Goal: Task Accomplishment & Management: Complete application form

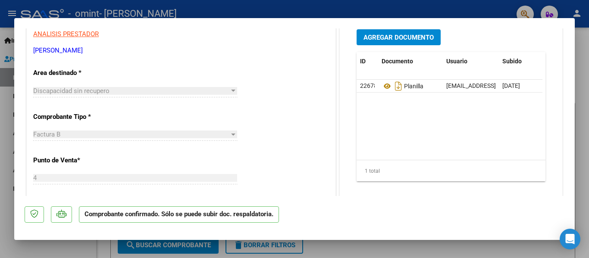
scroll to position [101, 0]
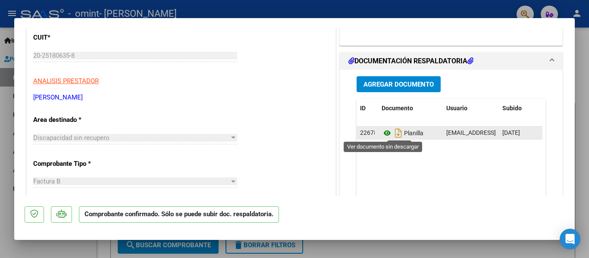
click at [385, 134] on icon at bounding box center [387, 133] width 11 height 10
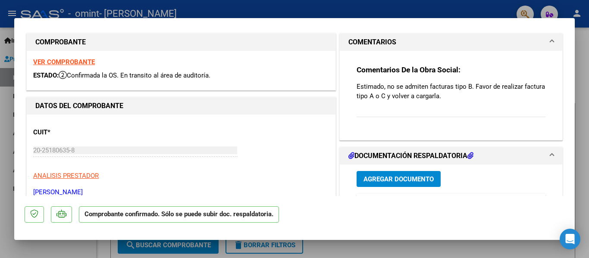
scroll to position [0, 0]
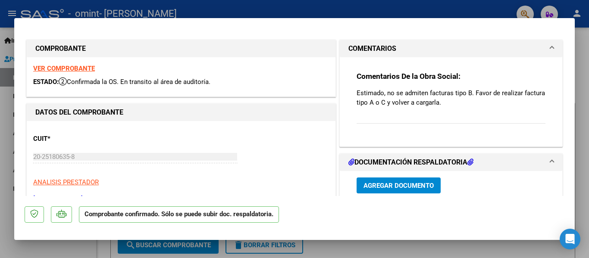
click at [68, 68] on strong "VER COMPROBANTE" at bounding box center [64, 69] width 62 height 8
click at [389, 248] on div at bounding box center [294, 129] width 589 height 258
type input "$ 0,00"
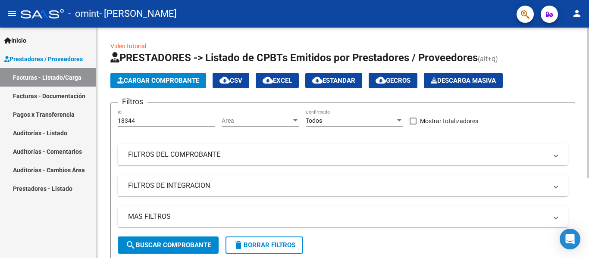
click at [137, 79] on span "Cargar Comprobante" at bounding box center [158, 81] width 82 height 8
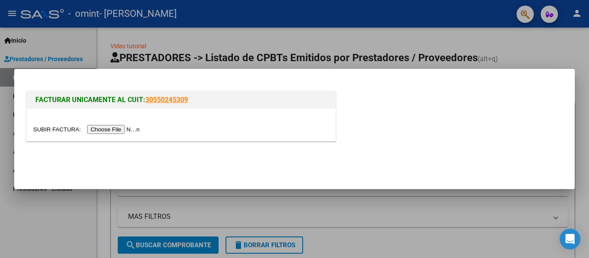
click at [114, 129] on input "file" at bounding box center [87, 129] width 109 height 9
click at [117, 132] on input "file" at bounding box center [87, 129] width 109 height 9
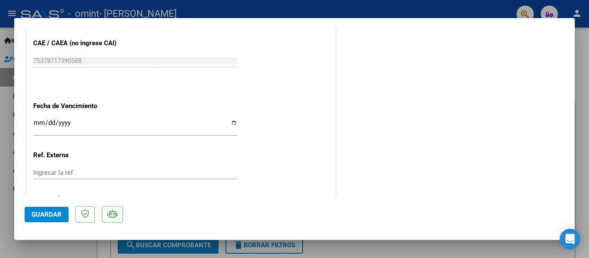
scroll to position [478, 0]
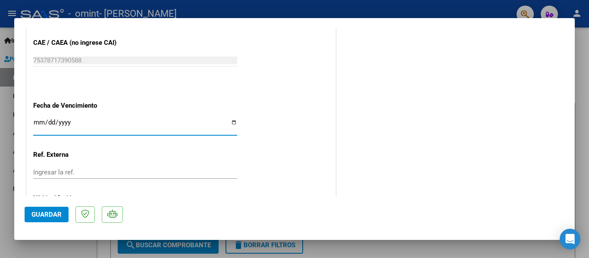
click at [233, 124] on input "Ingresar la fecha" at bounding box center [135, 126] width 204 height 14
type input "[DATE]"
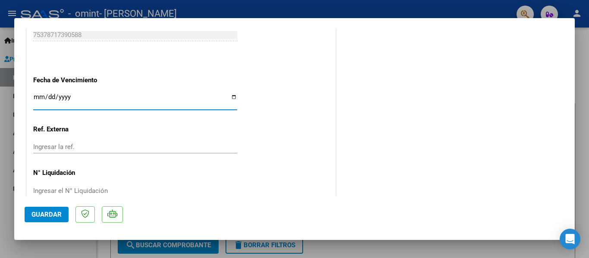
scroll to position [521, 0]
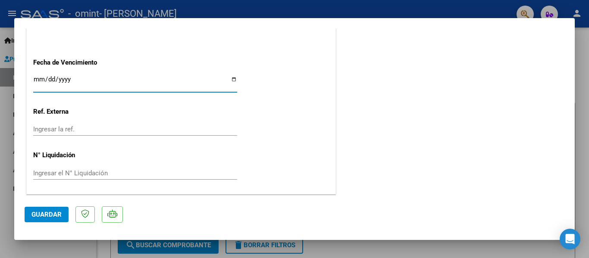
click at [49, 214] on span "Guardar" at bounding box center [46, 215] width 30 height 8
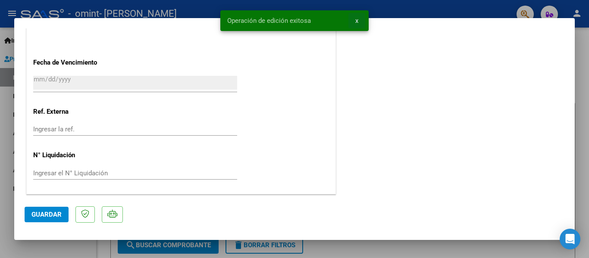
click at [357, 23] on span "x" at bounding box center [356, 21] width 3 height 8
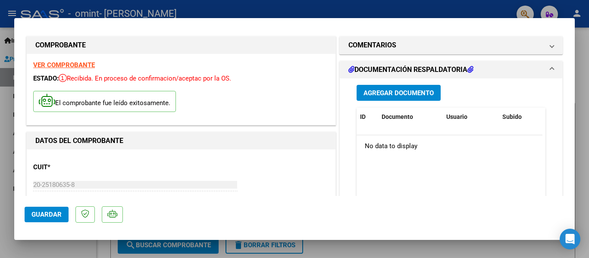
scroll to position [0, 0]
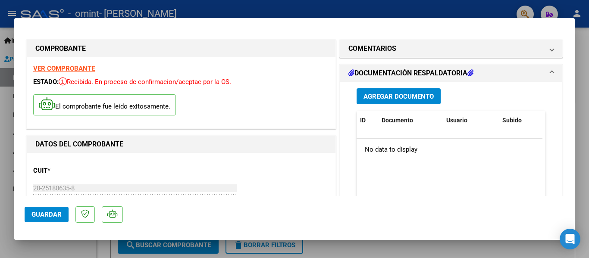
click at [412, 101] on button "Agregar Documento" at bounding box center [399, 96] width 84 height 16
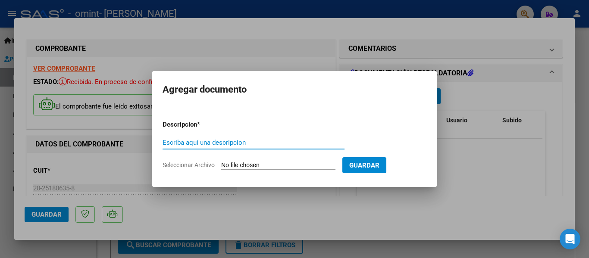
click at [257, 146] on input "Escriba aquí una descripcion" at bounding box center [254, 143] width 182 height 8
click at [304, 163] on input "Seleccionar Archivo" at bounding box center [278, 166] width 114 height 8
type input "C:\fakepath\planilla facu [PERSON_NAME].pdf"
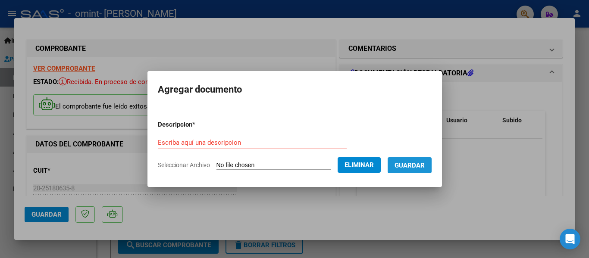
click at [431, 170] on button "Guardar" at bounding box center [410, 165] width 44 height 16
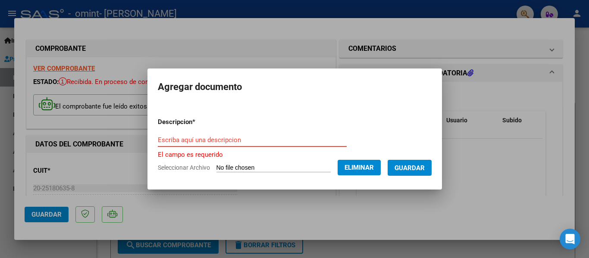
click at [180, 139] on input "Escriba aquí una descripcion" at bounding box center [252, 140] width 189 height 8
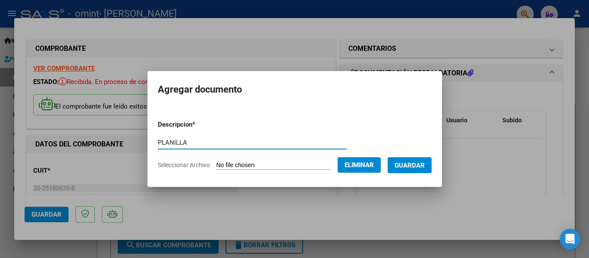
type input "PLANILLA"
click at [408, 163] on span "Guardar" at bounding box center [410, 166] width 30 height 8
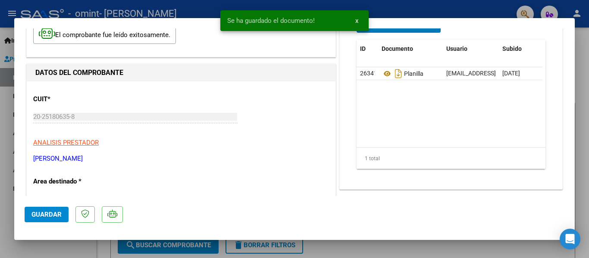
scroll to position [86, 0]
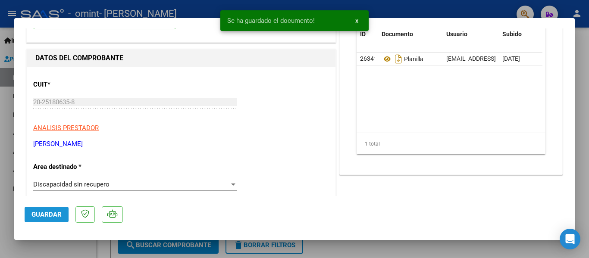
click at [55, 212] on span "Guardar" at bounding box center [46, 215] width 30 height 8
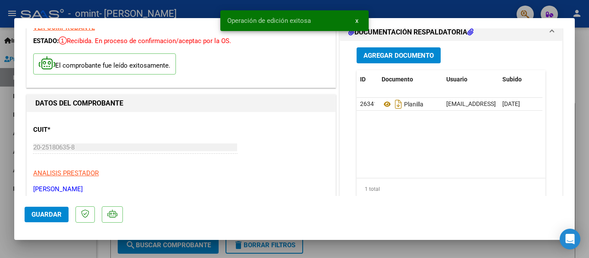
scroll to position [0, 0]
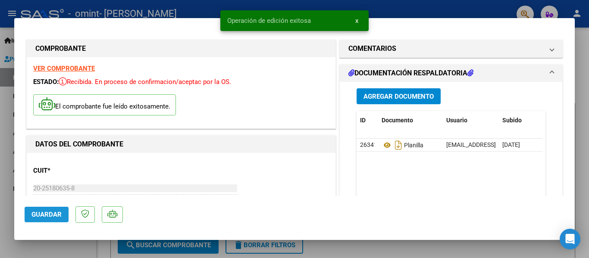
click at [53, 217] on span "Guardar" at bounding box center [46, 215] width 30 height 8
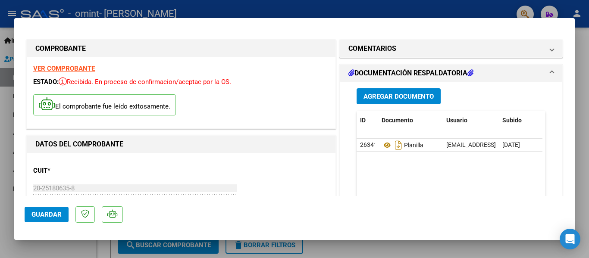
click at [462, 256] on div at bounding box center [294, 129] width 589 height 258
type input "$ 0,00"
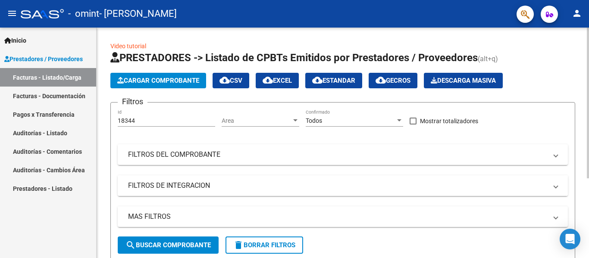
scroll to position [122, 0]
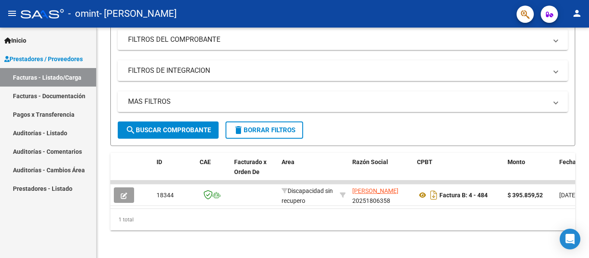
click at [58, 58] on span "Prestadores / Proveedores" at bounding box center [43, 58] width 79 height 9
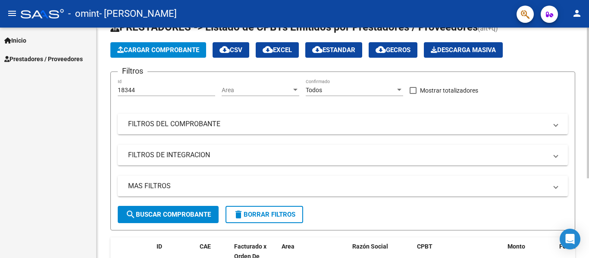
scroll to position [43, 0]
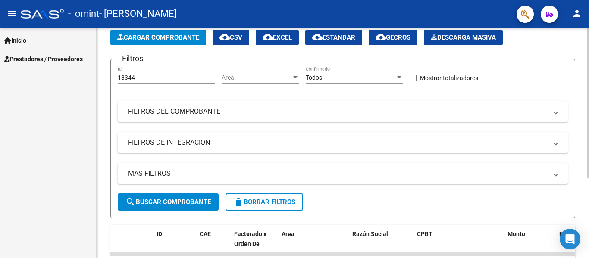
click at [182, 113] on mat-panel-title "FILTROS DEL COMPROBANTE" at bounding box center [337, 111] width 419 height 9
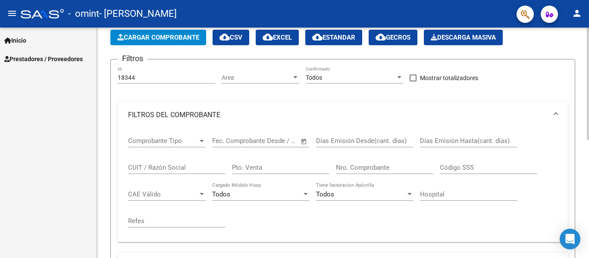
click at [182, 113] on mat-panel-title "FILTROS DEL COMPROBANTE" at bounding box center [337, 114] width 419 height 9
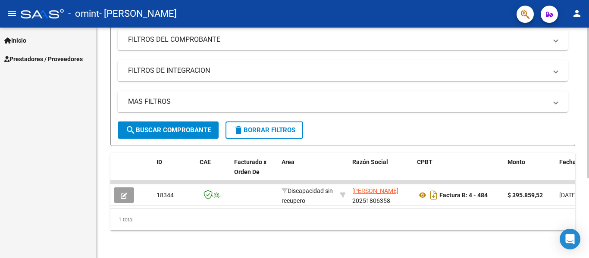
scroll to position [122, 0]
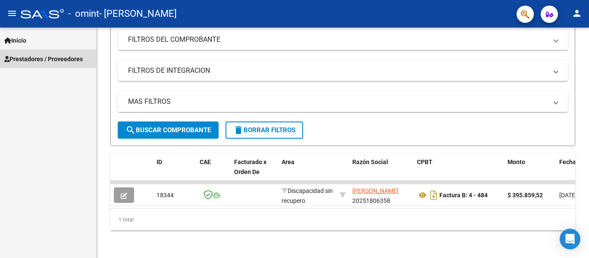
click at [32, 54] on span "Prestadores / Proveedores" at bounding box center [43, 58] width 79 height 9
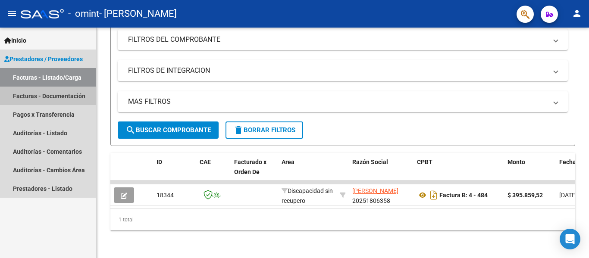
click at [28, 95] on link "Facturas - Documentación" at bounding box center [48, 96] width 96 height 19
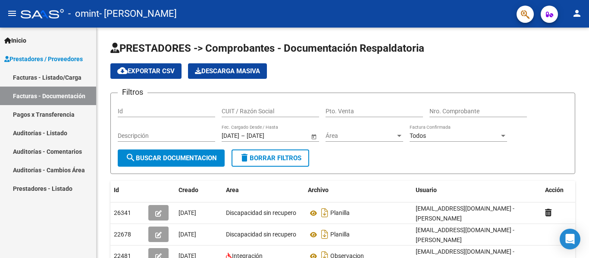
click at [40, 77] on link "Facturas - Listado/Carga" at bounding box center [48, 77] width 96 height 19
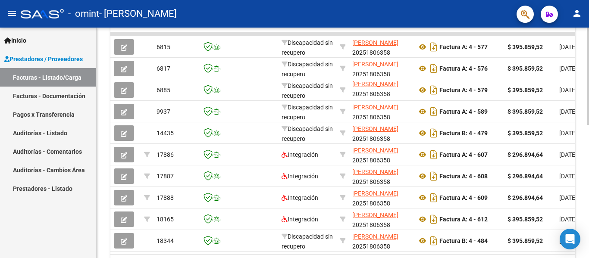
scroll to position [316, 0]
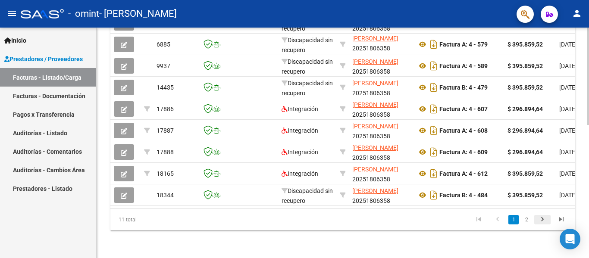
click at [545, 221] on icon "go to next page" at bounding box center [542, 221] width 11 height 10
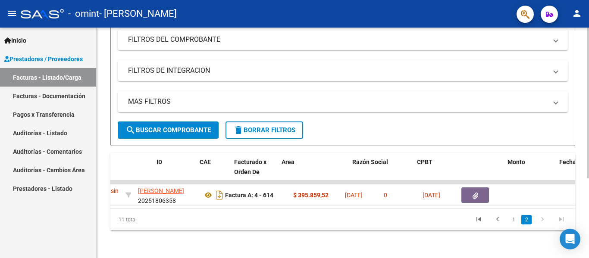
scroll to position [0, 0]
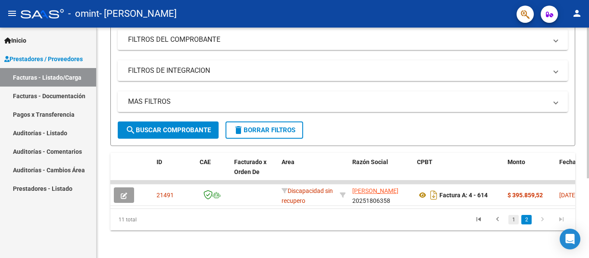
click at [512, 219] on link "1" at bounding box center [514, 219] width 10 height 9
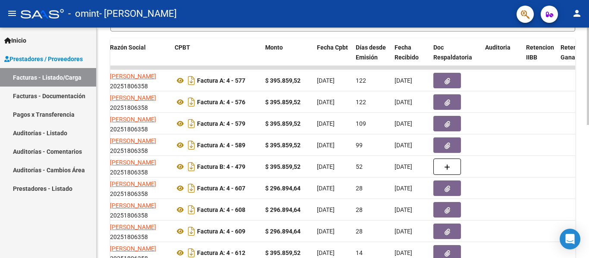
scroll to position [187, 0]
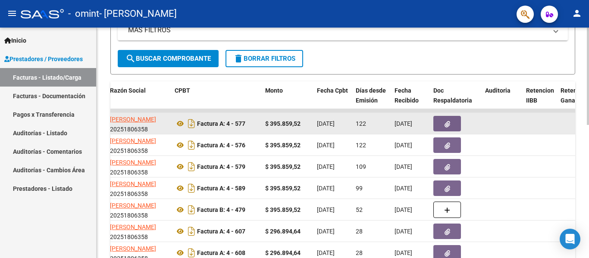
click at [456, 126] on button "button" at bounding box center [448, 124] width 28 height 16
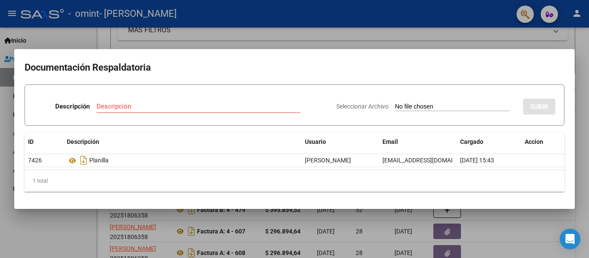
drag, startPoint x: 172, startPoint y: 242, endPoint x: 183, endPoint y: 237, distance: 12.5
click at [173, 242] on div at bounding box center [294, 129] width 589 height 258
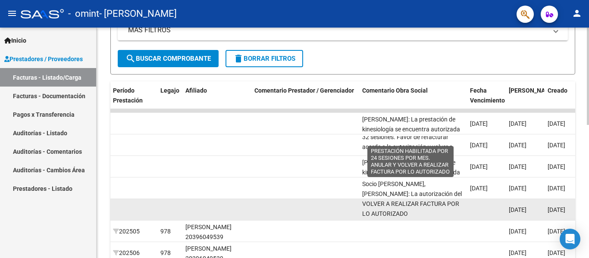
scroll to position [0, 0]
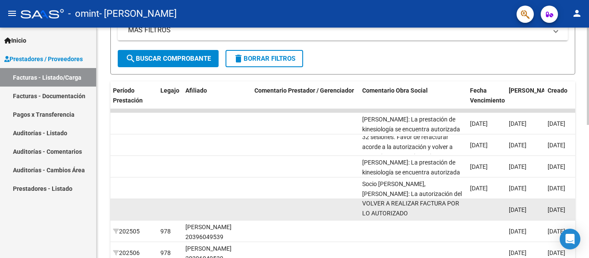
click at [412, 212] on div "PRESTACIÓN HABILITADA POR 24 SESIONES POR MES. ANULAR Y VOLVER A REALIZAR FACTU…" at bounding box center [412, 210] width 101 height 18
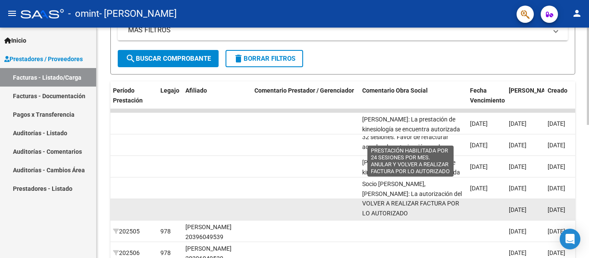
click at [363, 213] on span "PRESTACIÓN HABILITADA POR 24 SESIONES POR MES. ANULAR Y VOLVER A REALIZAR FACTU…" at bounding box center [410, 199] width 97 height 36
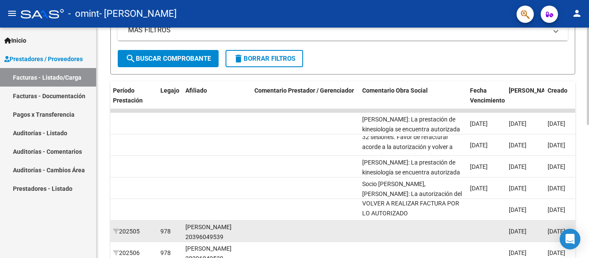
drag, startPoint x: 345, startPoint y: 212, endPoint x: 350, endPoint y: 230, distance: 18.6
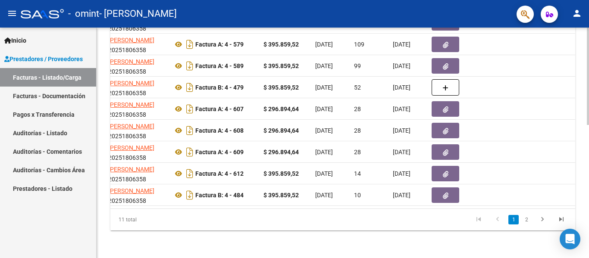
scroll to position [0, 223]
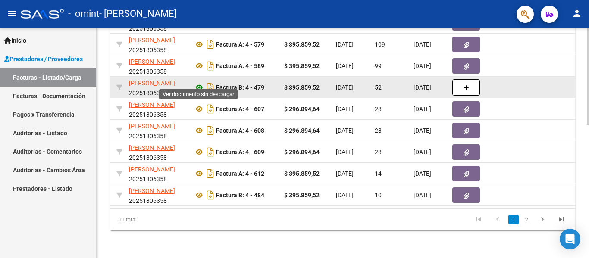
click at [199, 82] on icon at bounding box center [199, 87] width 11 height 10
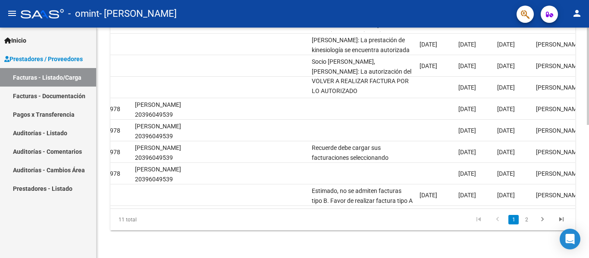
scroll to position [0, 1176]
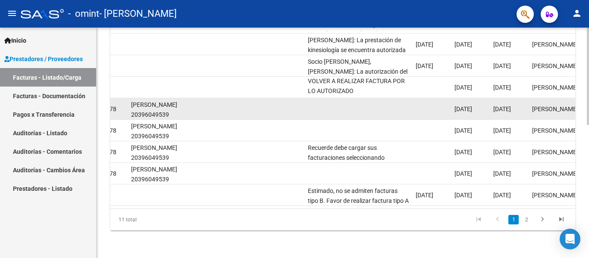
click at [361, 105] on datatable-body-cell at bounding box center [359, 108] width 108 height 21
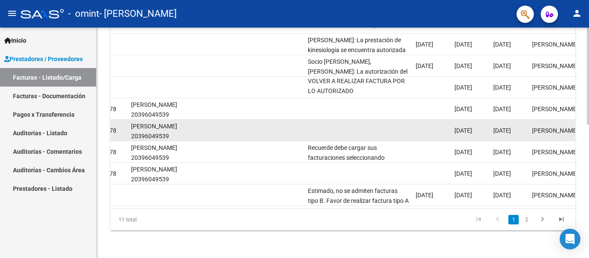
click at [352, 124] on datatable-body-cell at bounding box center [359, 130] width 108 height 21
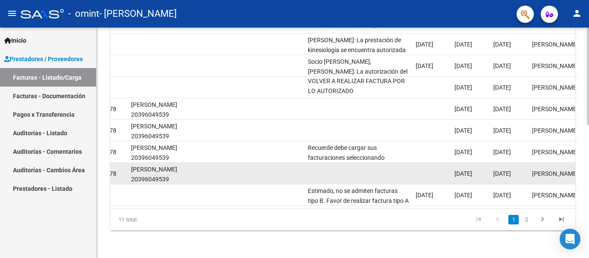
click at [360, 165] on datatable-body-cell at bounding box center [359, 173] width 108 height 21
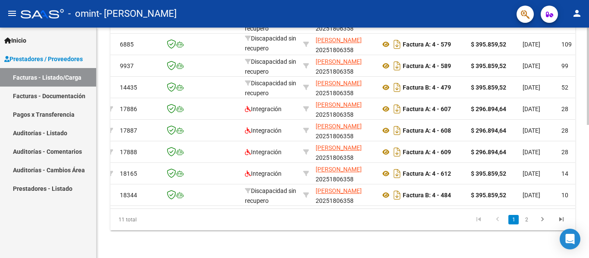
scroll to position [0, 0]
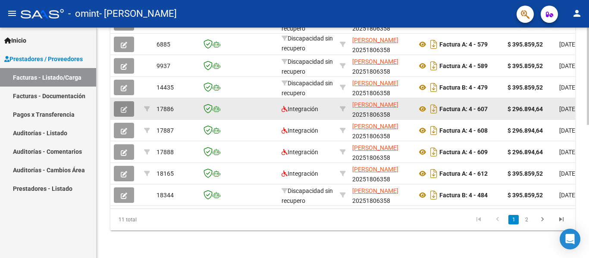
click at [117, 106] on button "button" at bounding box center [124, 109] width 20 height 16
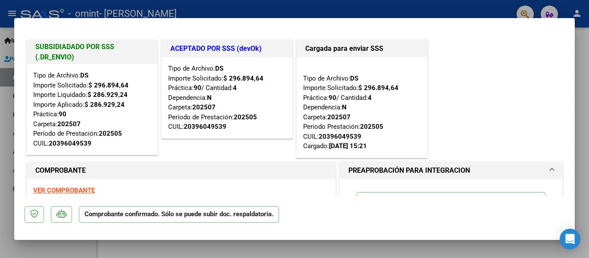
click at [585, 57] on div at bounding box center [294, 129] width 589 height 258
type input "$ 0,00"
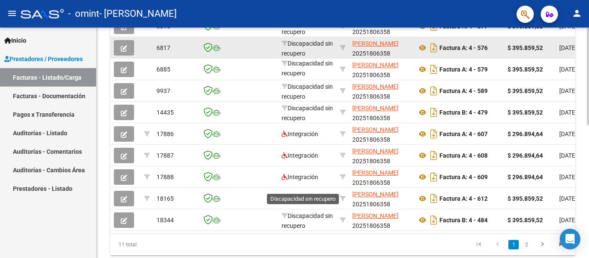
scroll to position [316, 0]
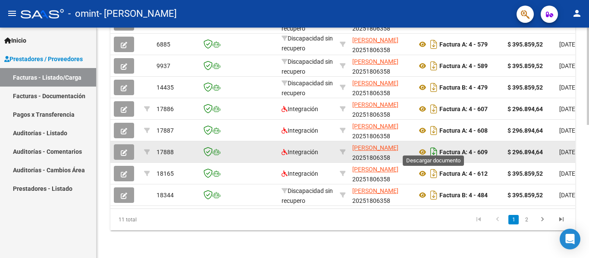
click at [433, 148] on icon "Descargar documento" at bounding box center [433, 152] width 11 height 14
click at [126, 150] on icon "button" at bounding box center [124, 153] width 6 height 6
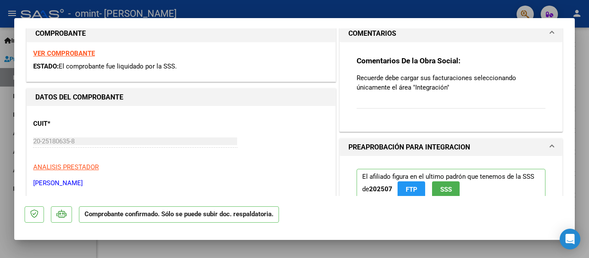
scroll to position [43, 0]
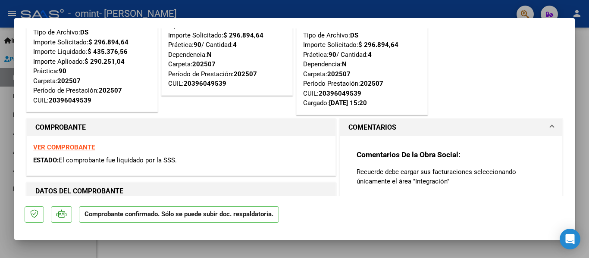
click at [585, 98] on div at bounding box center [294, 129] width 589 height 258
type input "$ 0,00"
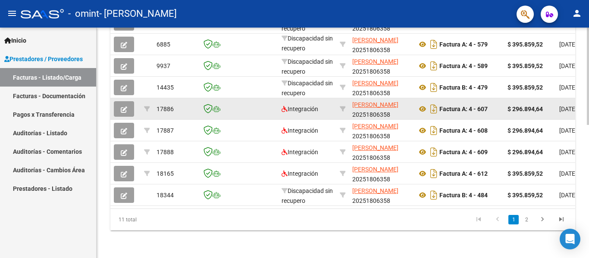
click at [122, 107] on icon "button" at bounding box center [124, 110] width 6 height 6
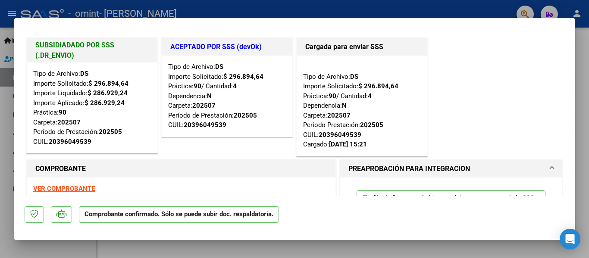
scroll to position [0, 0]
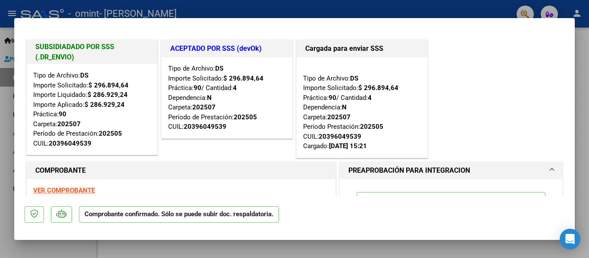
click at [579, 52] on div at bounding box center [294, 129] width 589 height 258
type input "$ 0,00"
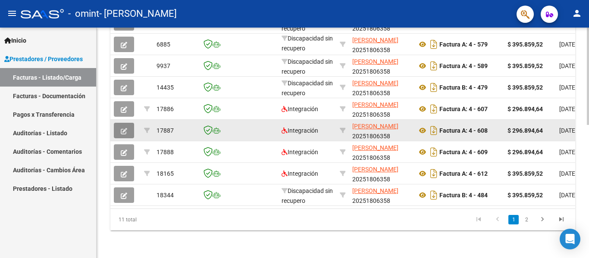
click at [118, 124] on button "button" at bounding box center [124, 131] width 20 height 16
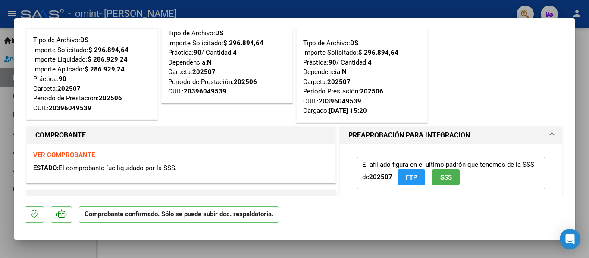
scroll to position [86, 0]
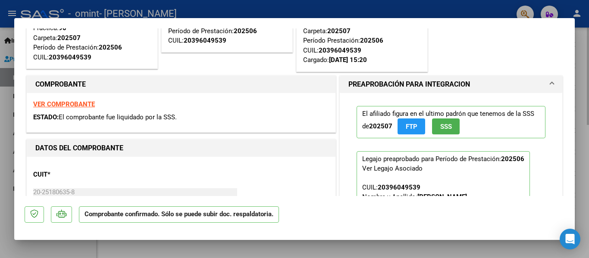
drag, startPoint x: 585, startPoint y: 78, endPoint x: 580, endPoint y: 80, distance: 5.5
click at [584, 78] on div at bounding box center [294, 129] width 589 height 258
type input "$ 0,00"
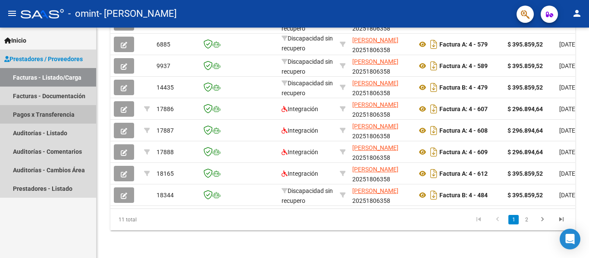
click at [69, 114] on link "Pagos x Transferencia" at bounding box center [48, 114] width 96 height 19
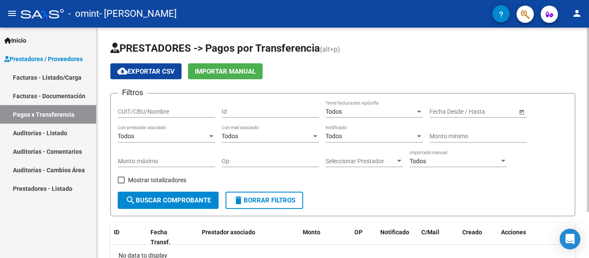
click at [192, 205] on button "search Buscar Comprobante" at bounding box center [168, 200] width 101 height 17
click at [446, 158] on div "Todos" at bounding box center [455, 161] width 90 height 7
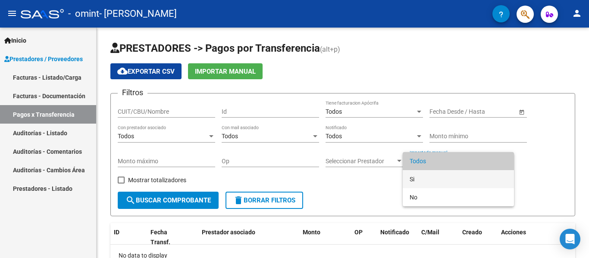
click at [437, 180] on span "Si" at bounding box center [458, 179] width 97 height 18
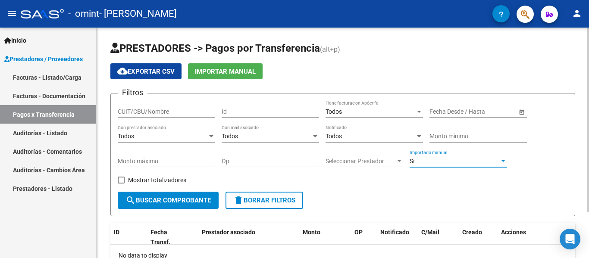
click at [167, 206] on button "search Buscar Comprobante" at bounding box center [168, 200] width 101 height 17
click at [161, 107] on div "CUIT/CBU/Nombre" at bounding box center [166, 109] width 97 height 17
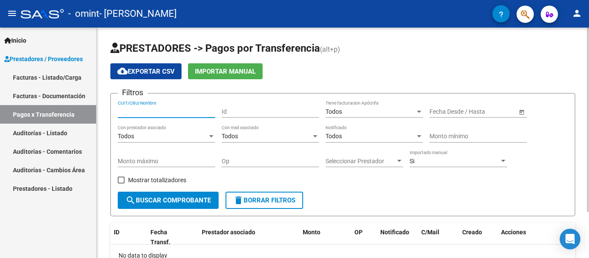
paste input "20251806358"
type input "20251806358"
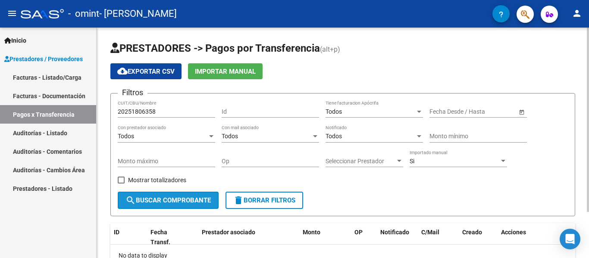
click at [158, 196] on button "search Buscar Comprobante" at bounding box center [168, 200] width 101 height 17
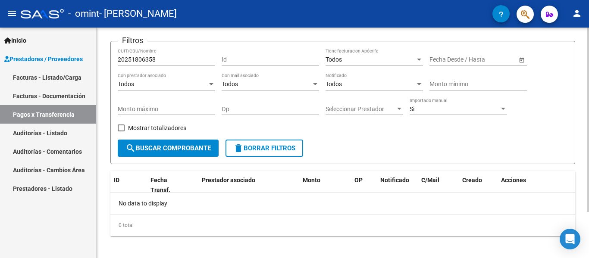
scroll to position [58, 0]
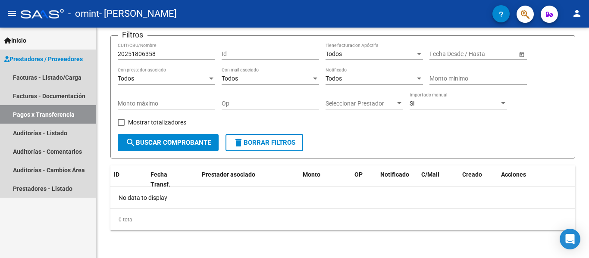
click at [83, 55] on span "Prestadores / Proveedores" at bounding box center [43, 58] width 79 height 9
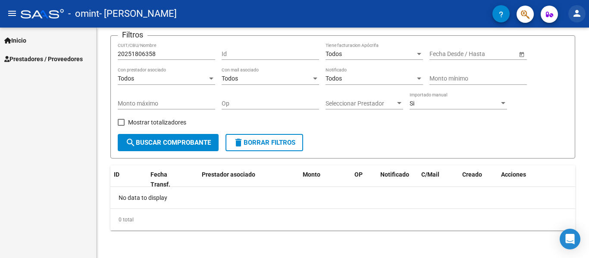
click at [580, 14] on mat-icon "person" at bounding box center [577, 13] width 10 height 10
click at [572, 29] on button "person Mi Perfil" at bounding box center [559, 36] width 53 height 21
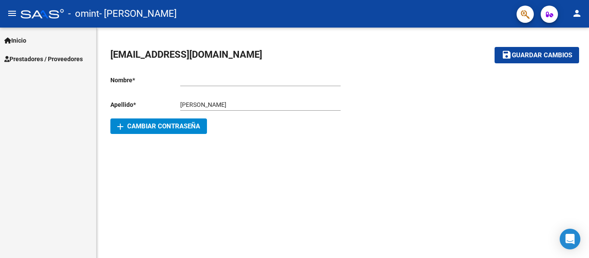
click at [28, 57] on span "Prestadores / Proveedores" at bounding box center [43, 58] width 79 height 9
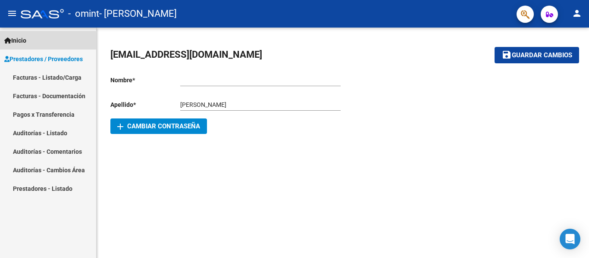
click at [21, 44] on span "Inicio" at bounding box center [15, 40] width 22 height 9
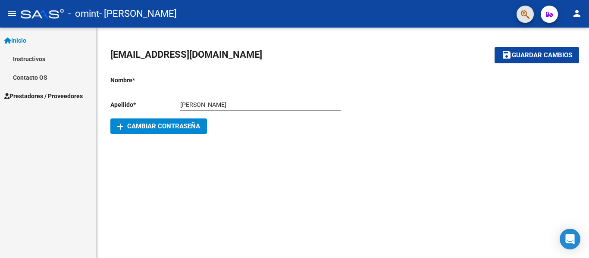
click at [520, 16] on button "button" at bounding box center [525, 14] width 17 height 17
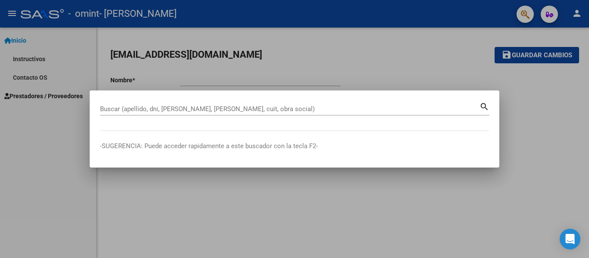
click at [543, 9] on div at bounding box center [294, 129] width 589 height 258
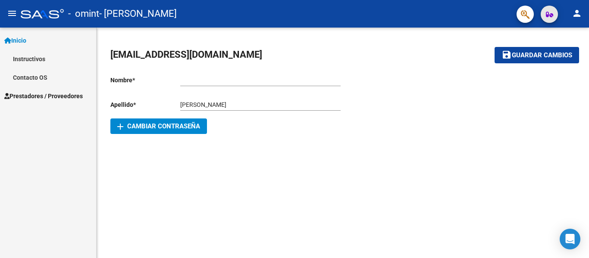
click at [547, 14] on icon "button" at bounding box center [549, 14] width 7 height 6
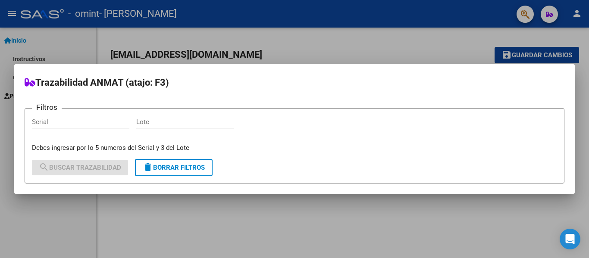
click at [441, 43] on div at bounding box center [294, 129] width 589 height 258
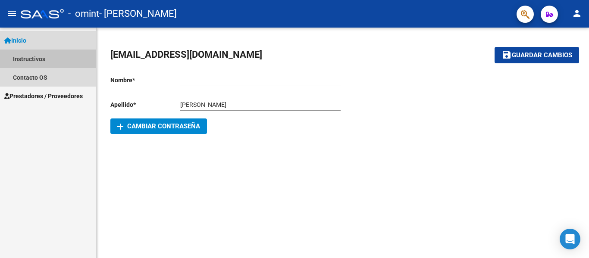
click at [34, 59] on link "Instructivos" at bounding box center [48, 59] width 96 height 19
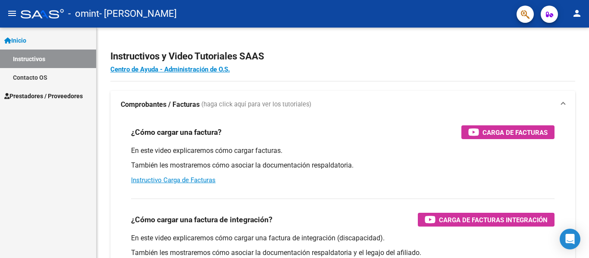
click at [46, 75] on link "Contacto OS" at bounding box center [48, 77] width 96 height 19
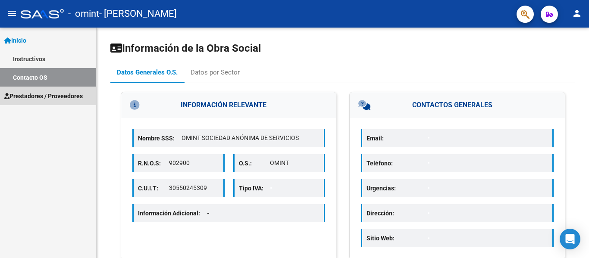
click at [52, 100] on span "Prestadores / Proveedores" at bounding box center [43, 95] width 79 height 9
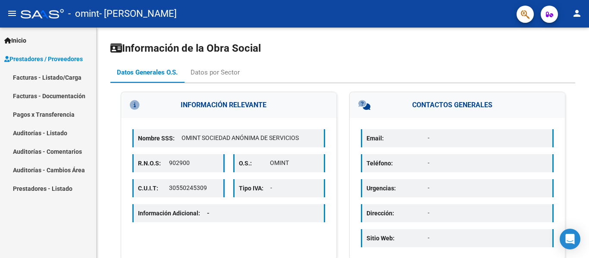
click at [67, 129] on link "Auditorías - Listado" at bounding box center [48, 133] width 96 height 19
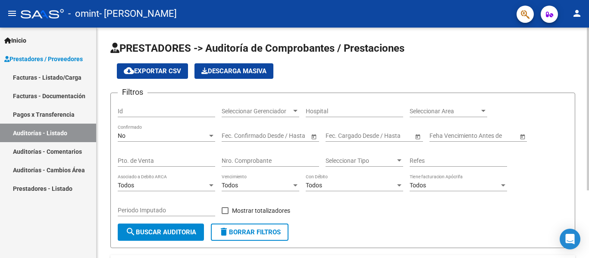
click at [179, 235] on span "search Buscar Auditoria" at bounding box center [161, 233] width 71 height 8
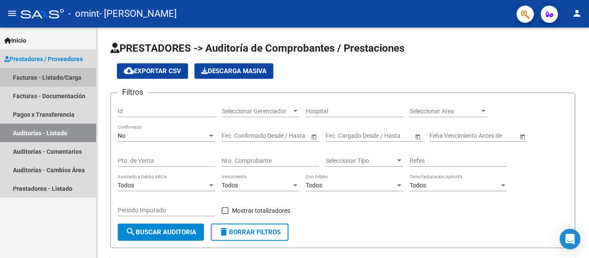
click at [65, 81] on link "Facturas - Listado/Carga" at bounding box center [48, 77] width 96 height 19
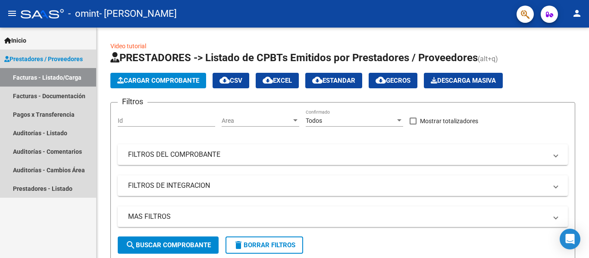
click at [65, 63] on span "Prestadores / Proveedores" at bounding box center [43, 58] width 79 height 9
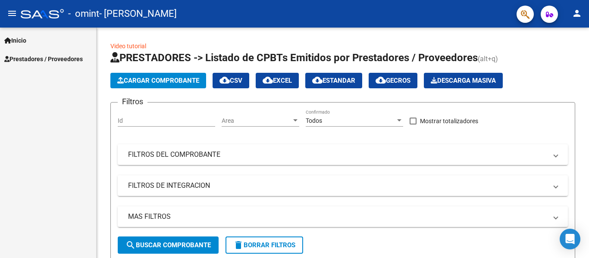
click at [72, 96] on div "Inicio Instructivos Contacto OS Prestadores / Proveedores Facturas - Listado/Ca…" at bounding box center [48, 143] width 96 height 231
click at [62, 58] on span "Prestadores / Proveedores" at bounding box center [43, 58] width 79 height 9
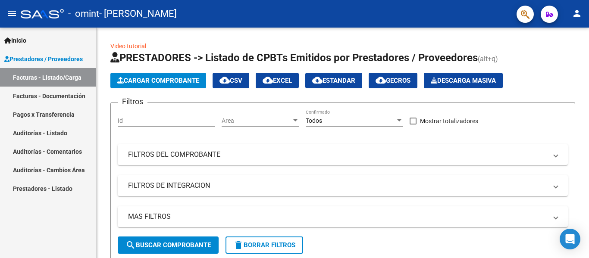
click at [63, 97] on link "Facturas - Documentación" at bounding box center [48, 96] width 96 height 19
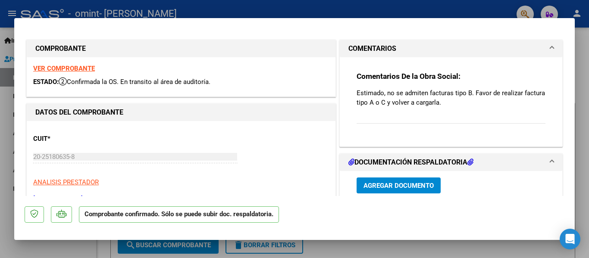
click at [468, 248] on div at bounding box center [294, 129] width 589 height 258
type input "$ 0,00"
